Goal: Transaction & Acquisition: Subscribe to service/newsletter

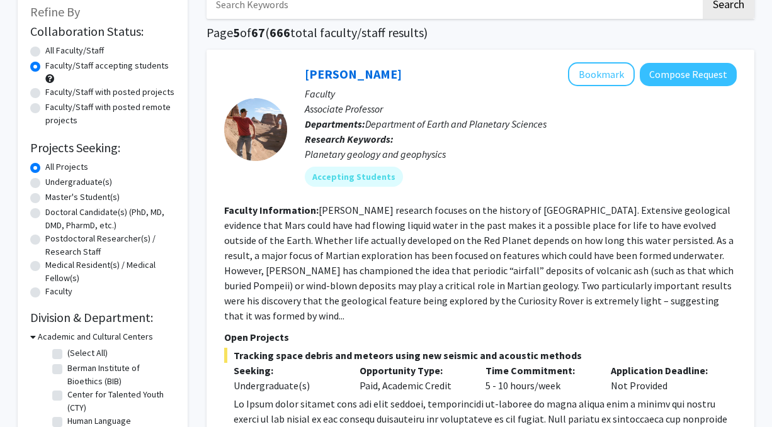
scroll to position [79, 0]
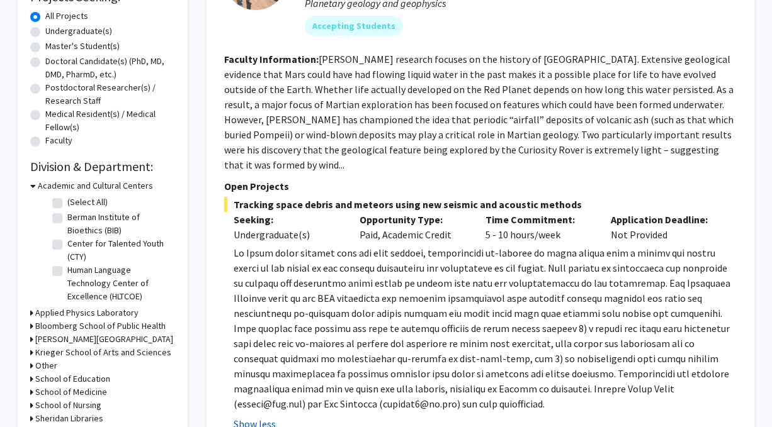
scroll to position [237, 0]
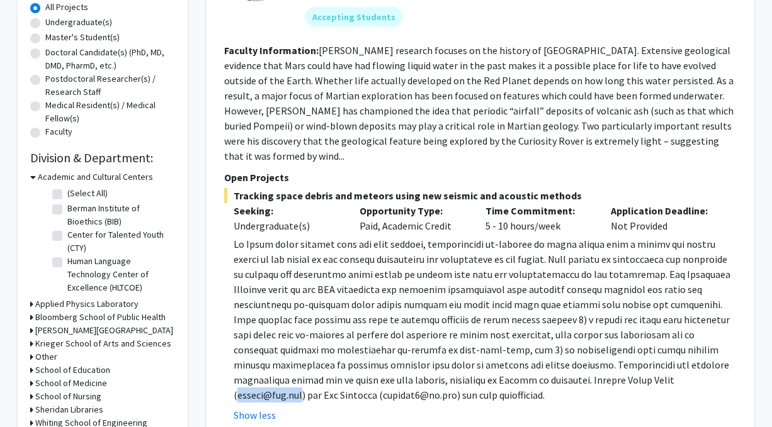
drag, startPoint x: 232, startPoint y: 217, endPoint x: 281, endPoint y: 213, distance: 49.9
click at [281, 237] on p at bounding box center [485, 320] width 503 height 166
copy p "[EMAIL_ADDRESS][DOMAIN_NAME]"
drag, startPoint x: 347, startPoint y: 218, endPoint x: 401, endPoint y: 212, distance: 53.9
click at [401, 237] on p at bounding box center [485, 320] width 503 height 166
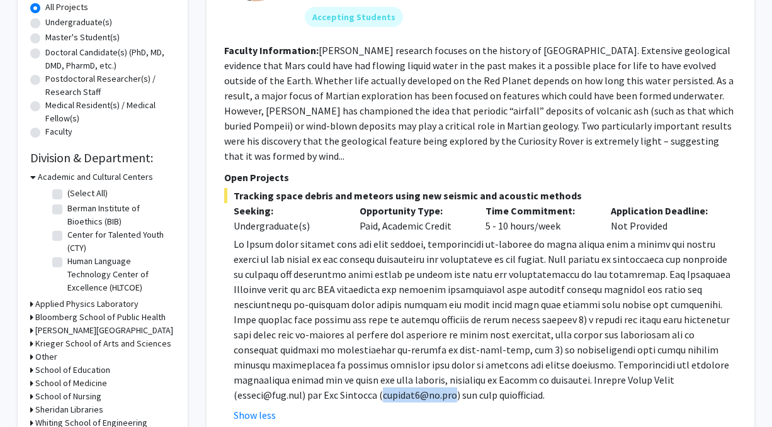
copy p "[EMAIL_ADDRESS][DOMAIN_NAME]"
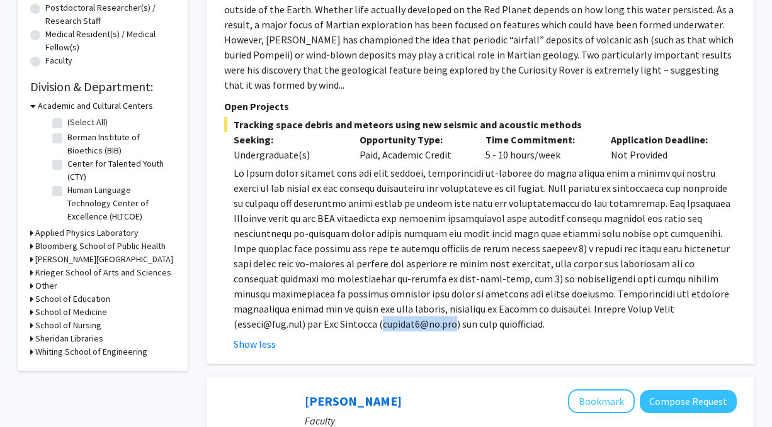
scroll to position [310, 0]
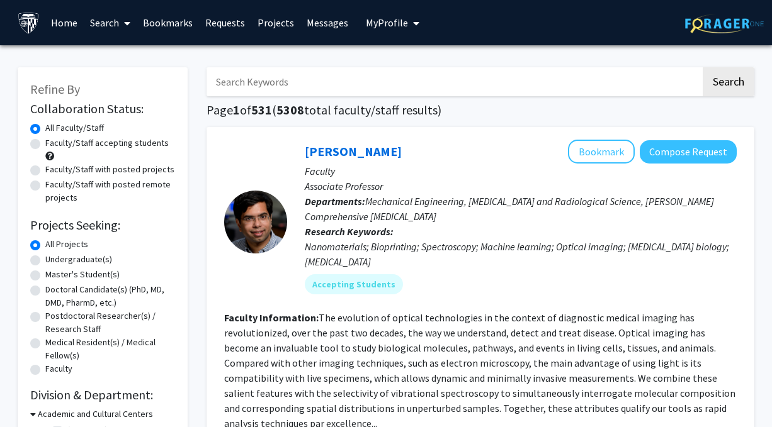
click at [32, 26] on img at bounding box center [29, 23] width 22 height 22
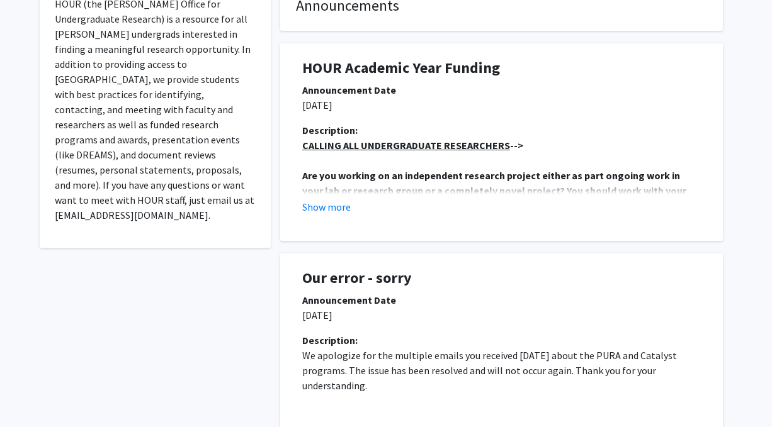
scroll to position [278, 0]
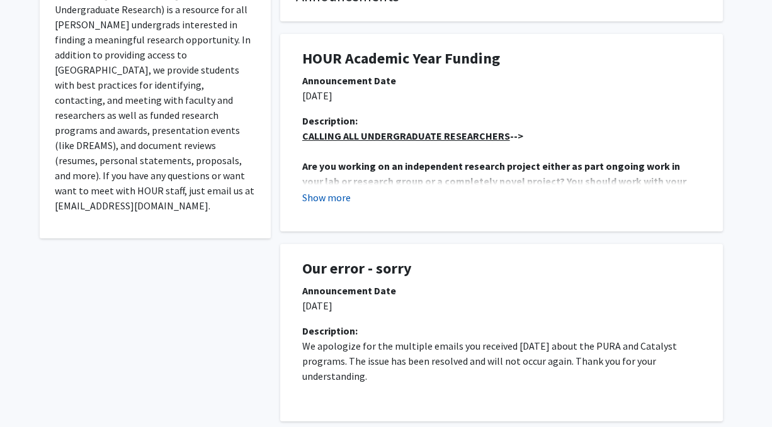
click at [320, 190] on button "Show more" at bounding box center [326, 197] width 48 height 15
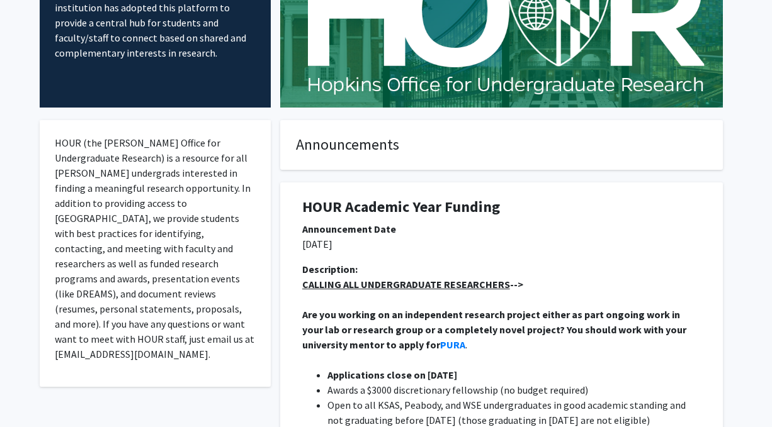
scroll to position [0, 0]
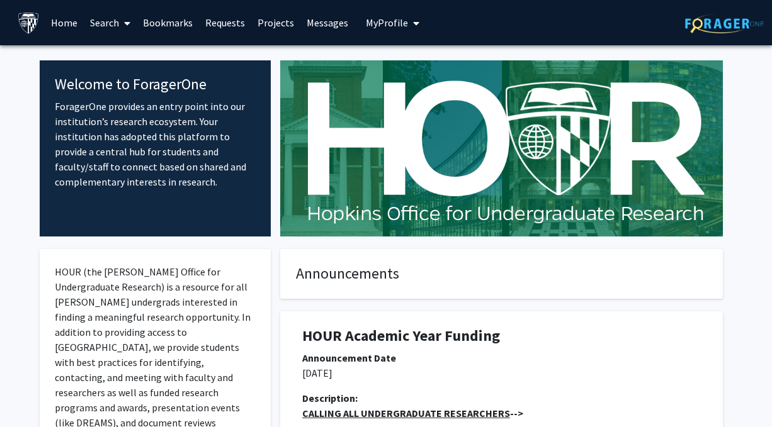
click at [110, 24] on link "Search" at bounding box center [110, 23] width 53 height 44
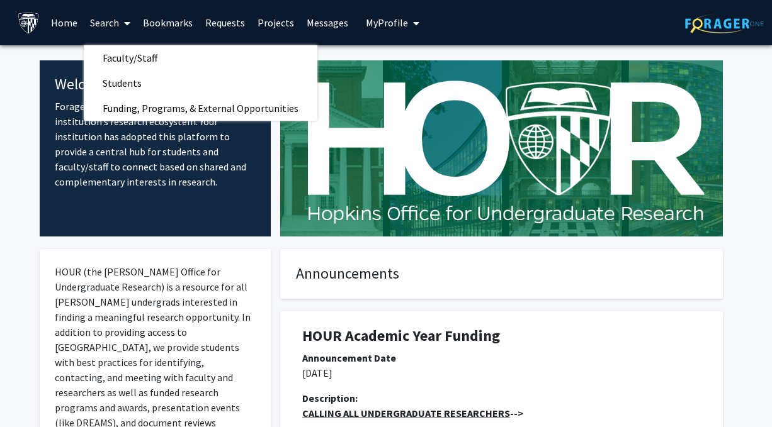
click at [38, 12] on img at bounding box center [29, 23] width 22 height 22
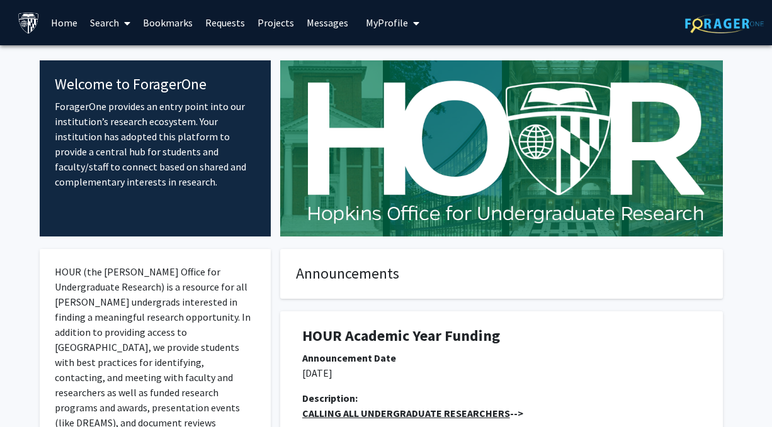
click at [26, 21] on img at bounding box center [29, 23] width 22 height 22
click at [26, 23] on img at bounding box center [29, 23] width 22 height 22
click at [393, 24] on span "My Profile" at bounding box center [387, 22] width 42 height 13
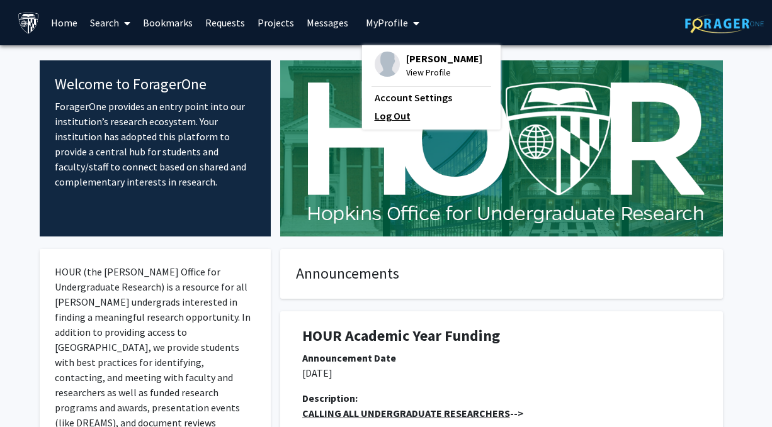
click at [393, 119] on link "Log Out" at bounding box center [431, 115] width 113 height 15
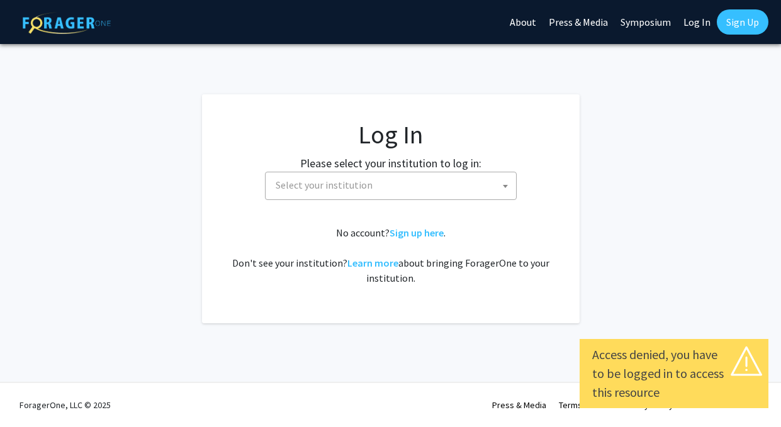
select select
click at [298, 179] on span "Select your institution" at bounding box center [324, 185] width 97 height 13
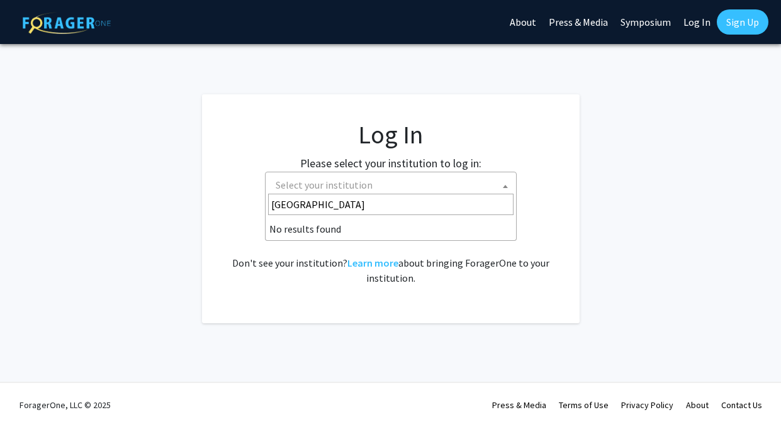
drag, startPoint x: 312, startPoint y: 203, endPoint x: 265, endPoint y: 203, distance: 46.6
click at [266, 203] on span "[GEOGRAPHIC_DATA]" at bounding box center [391, 204] width 251 height 26
type input "[GEOGRAPHIC_DATA]"
click at [262, 230] on div "No account? Sign up here . Don't see your institution? Learn more about bringin…" at bounding box center [390, 255] width 327 height 60
click at [320, 172] on span "Select your institution" at bounding box center [394, 185] width 246 height 26
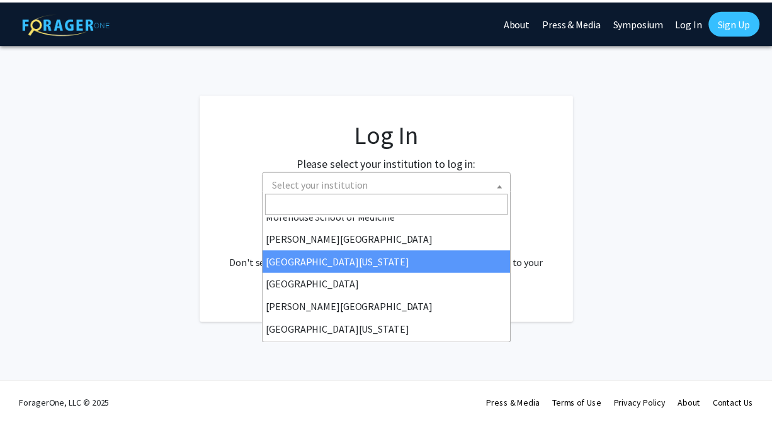
scroll to position [346, 0]
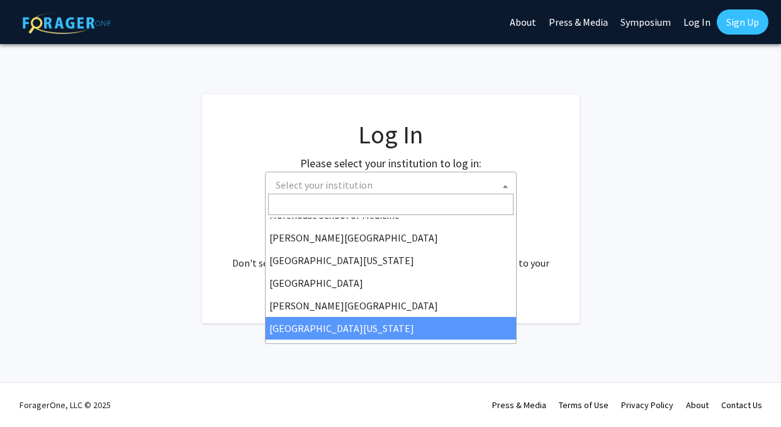
click at [185, 305] on div "Skip navigation About Press & Media Symposium Log In Sign Up Complete your prof…" at bounding box center [390, 213] width 781 height 427
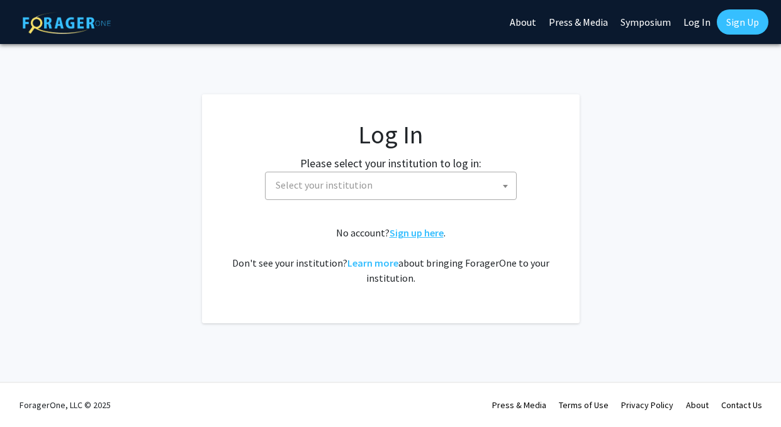
click at [416, 227] on link "Sign up here" at bounding box center [417, 233] width 54 height 13
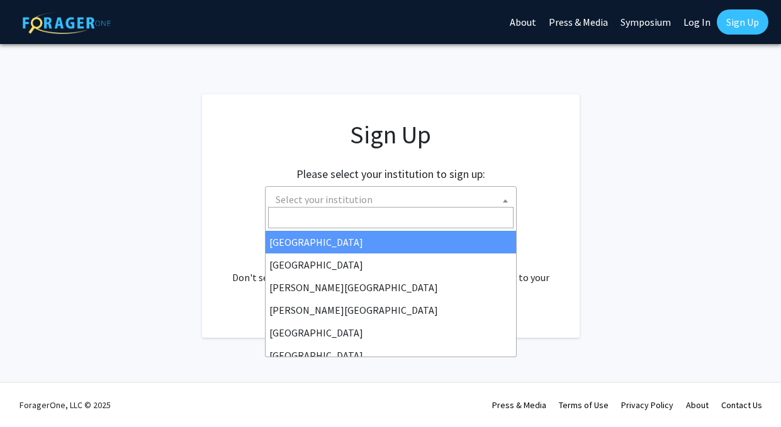
click at [359, 187] on span "Select your institution" at bounding box center [394, 200] width 246 height 26
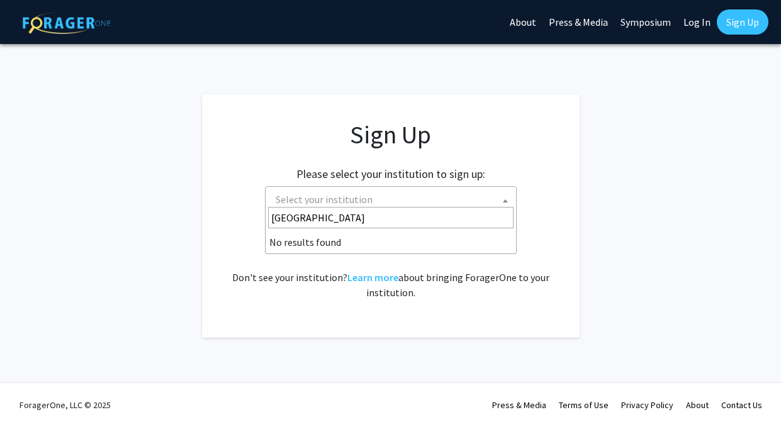
type input "university of san"
click at [346, 238] on li "No results found" at bounding box center [391, 242] width 251 height 23
click at [301, 238] on li "No results found" at bounding box center [391, 242] width 251 height 23
click at [224, 232] on fg-card "Sign Up Please select your institution to sign up: Baylor University Brandeis U…" at bounding box center [391, 216] width 378 height 244
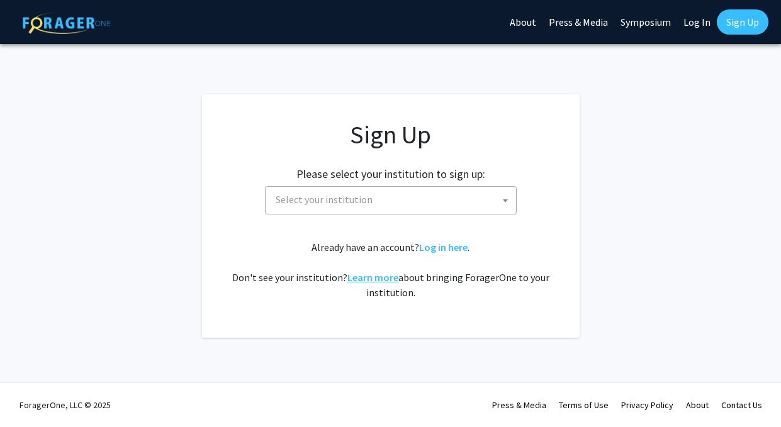
click at [351, 271] on link "Learn more" at bounding box center [372, 277] width 51 height 13
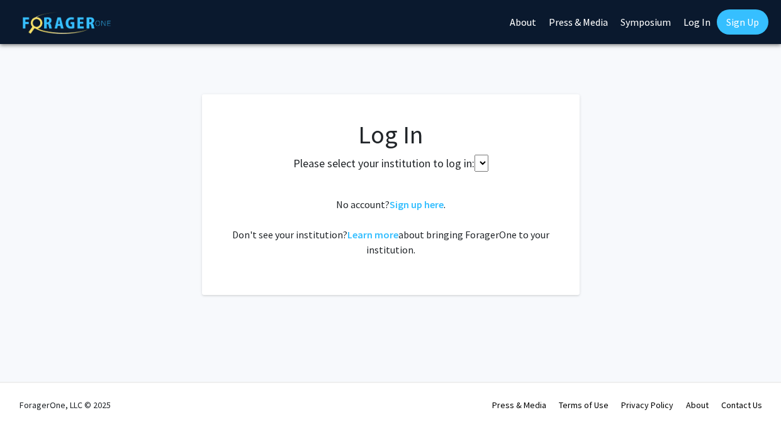
select select
